Goal: Navigation & Orientation: Find specific page/section

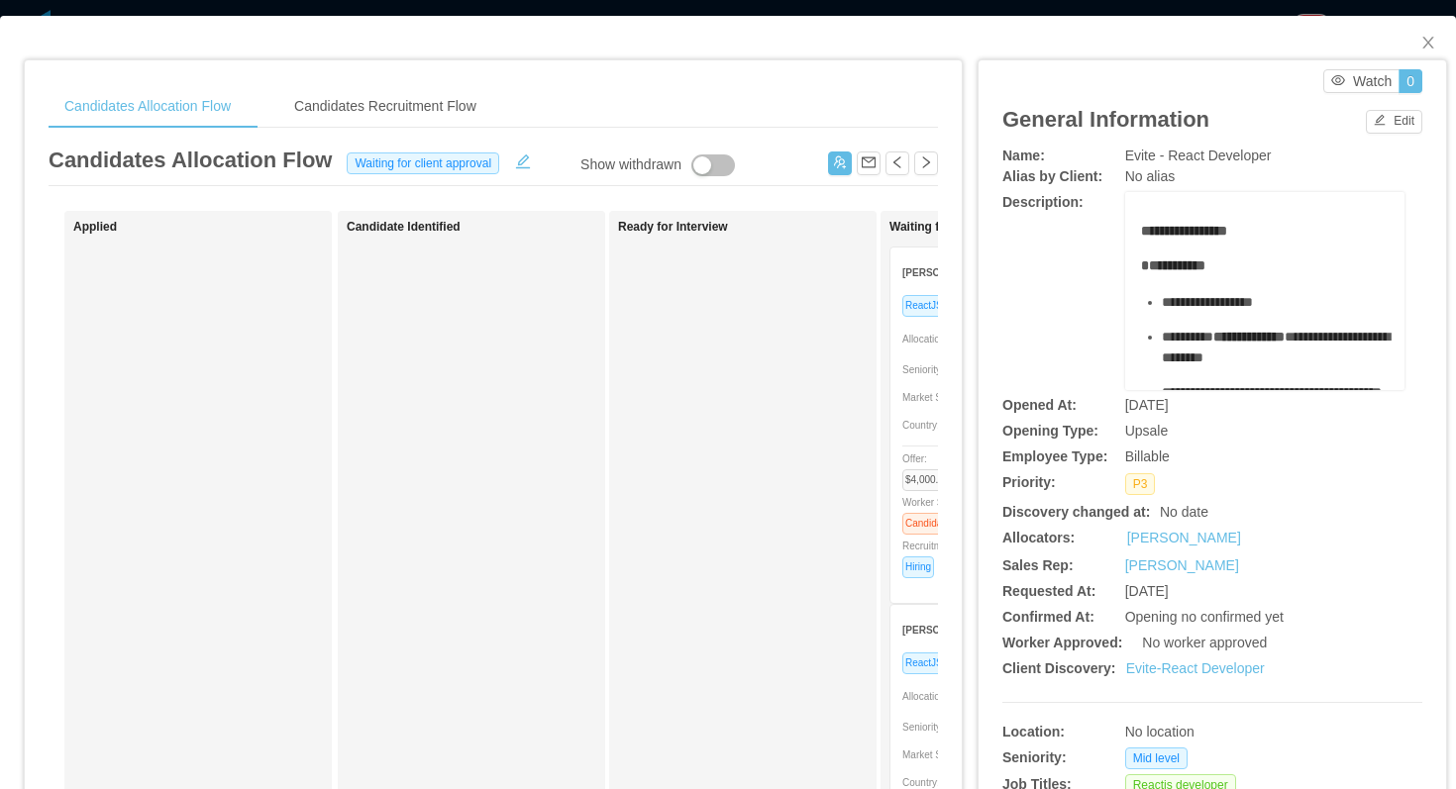
scroll to position [0, 594]
